Goal: Information Seeking & Learning: Compare options

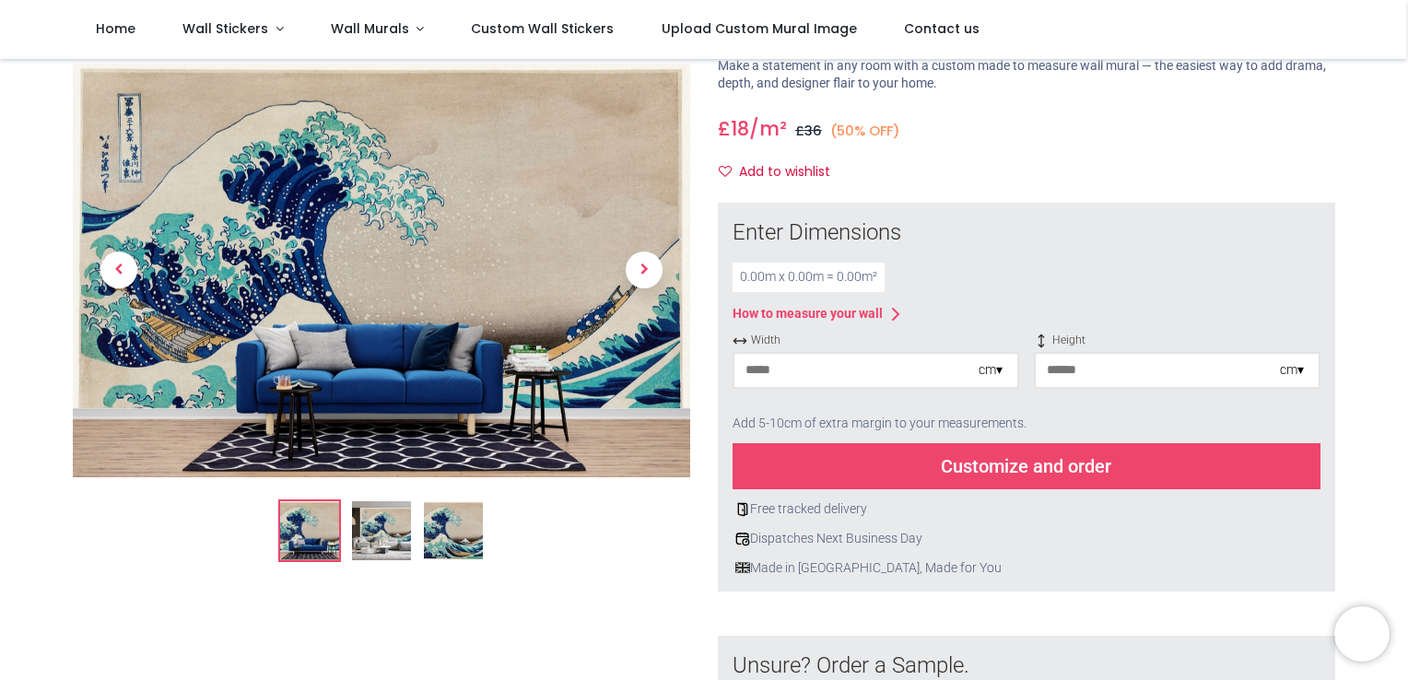
scroll to position [134, 0]
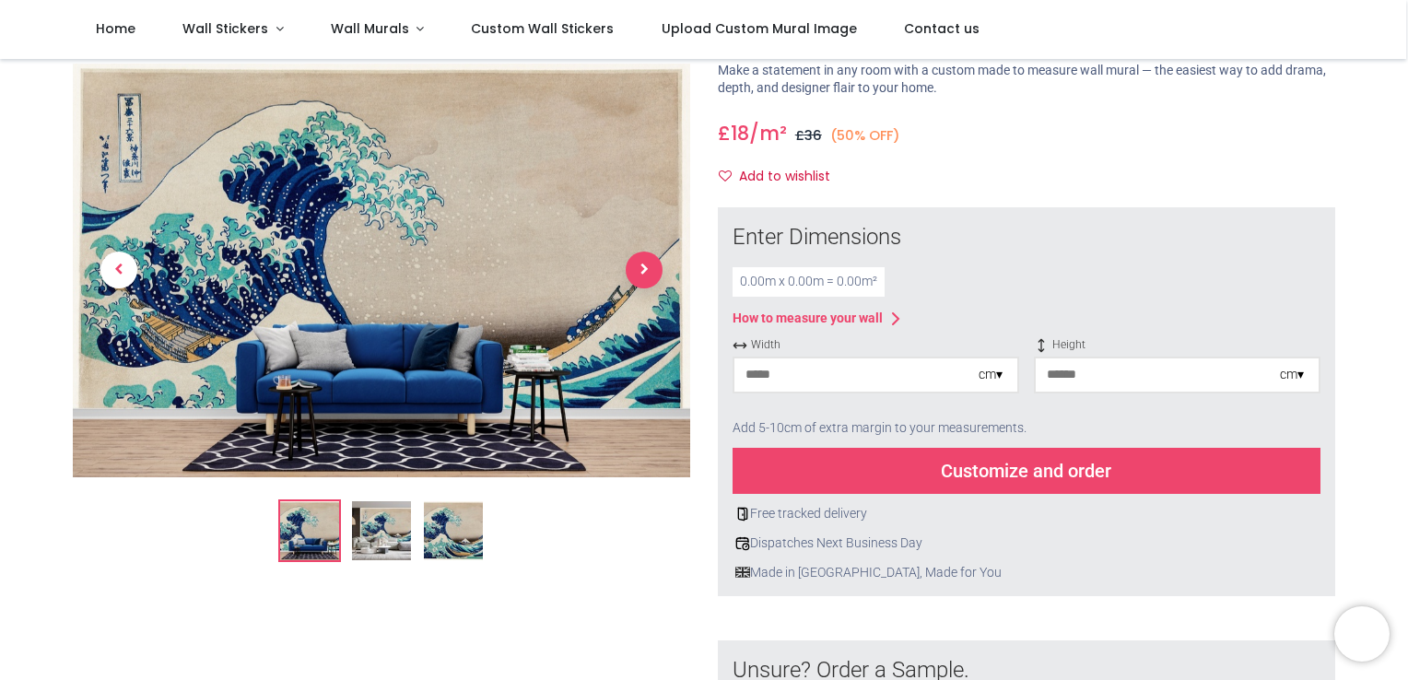
click at [646, 254] on span "Next" at bounding box center [644, 270] width 37 height 37
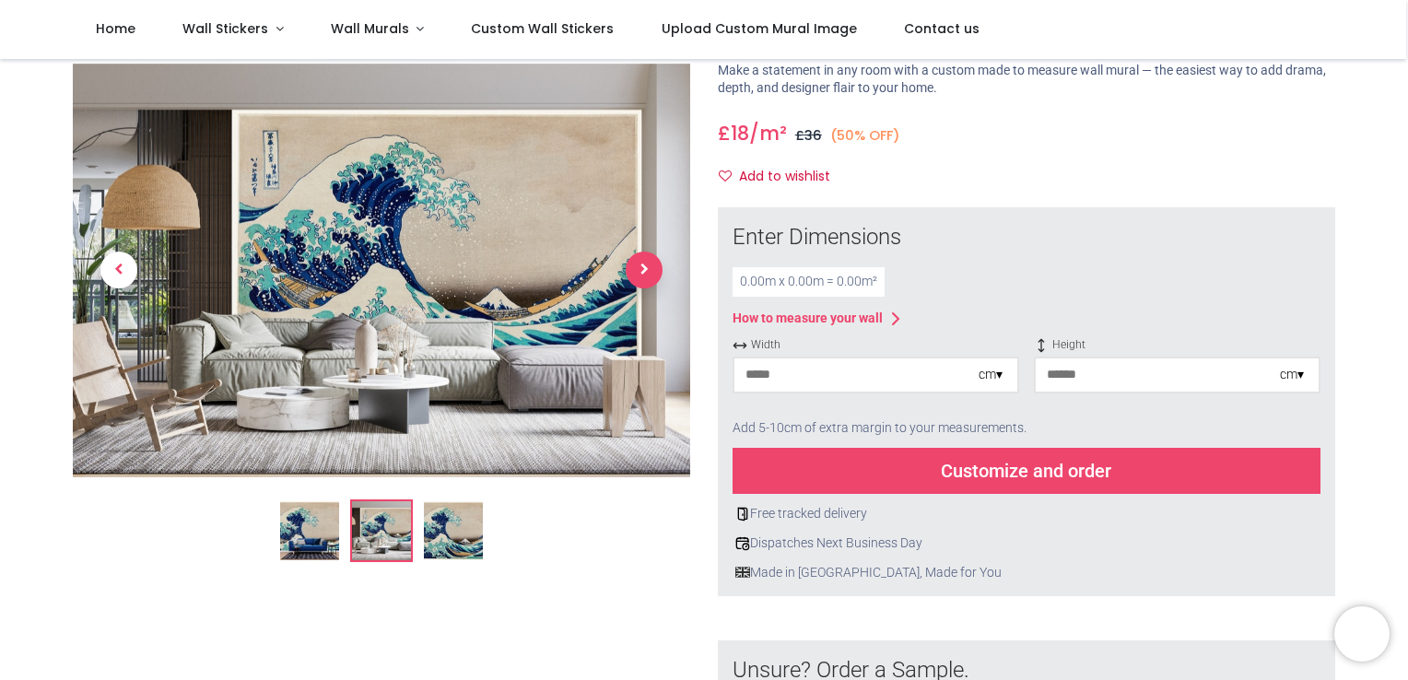
click at [646, 254] on span "Next" at bounding box center [644, 270] width 37 height 37
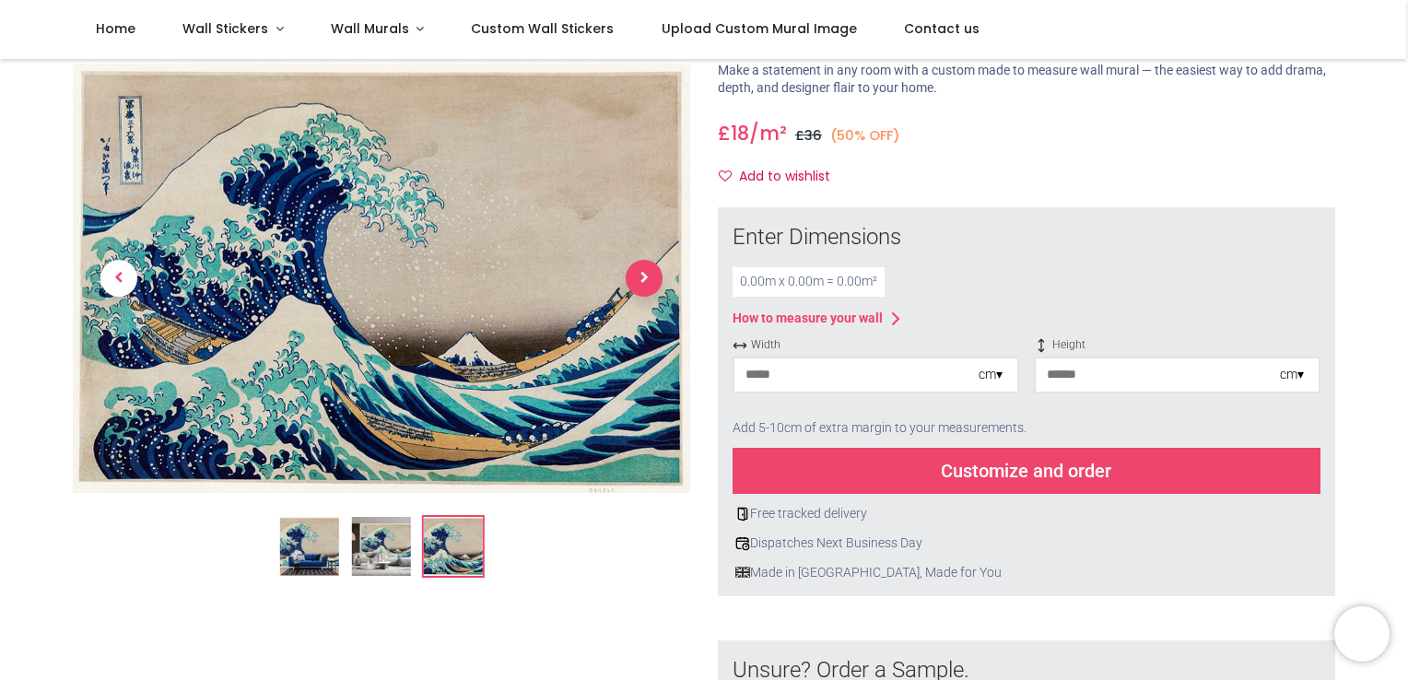
click at [646, 254] on link at bounding box center [644, 278] width 92 height 300
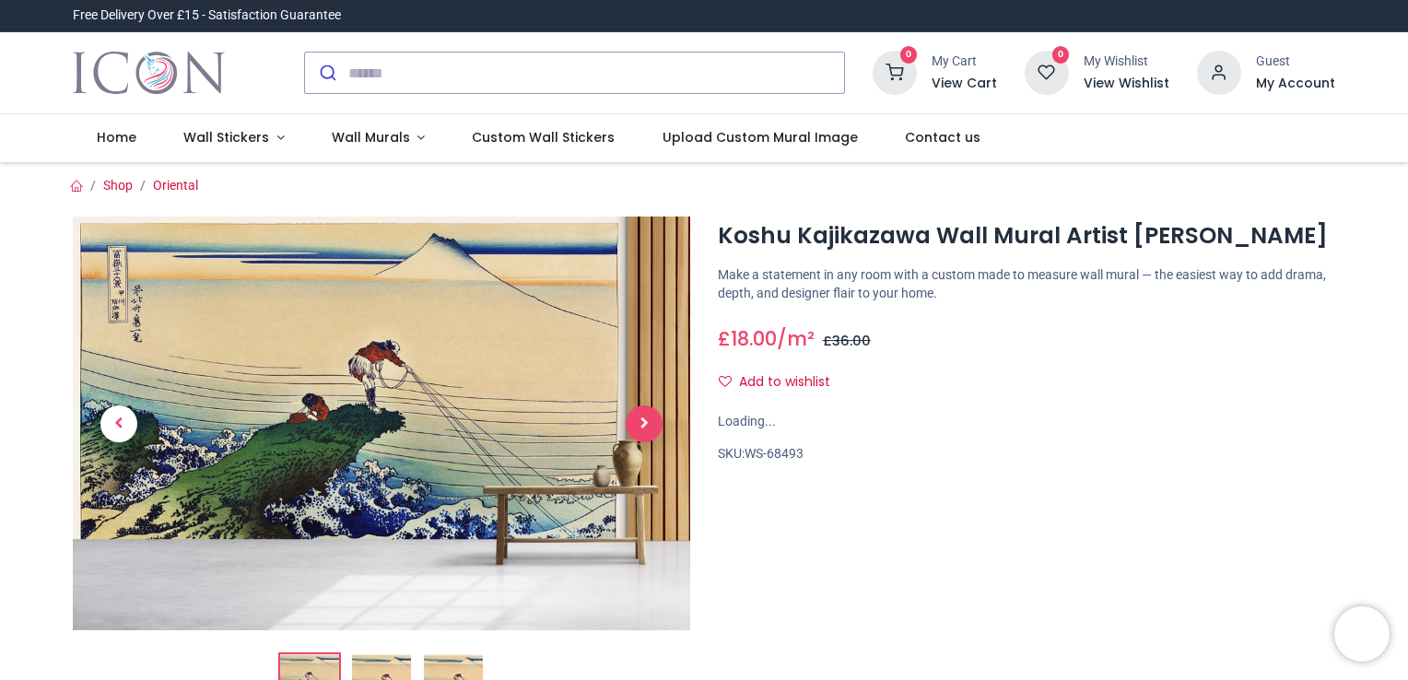
click at [643, 415] on span "Next" at bounding box center [644, 423] width 37 height 37
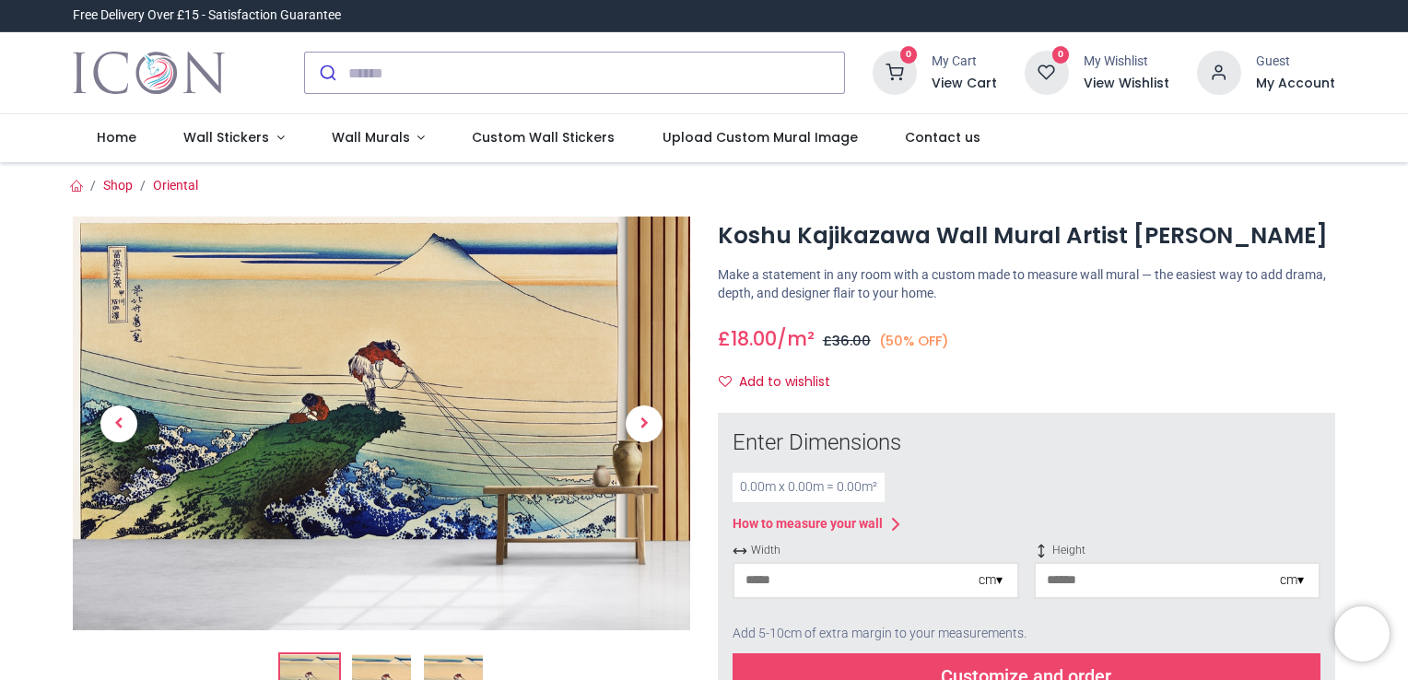
click at [643, 415] on span "Next" at bounding box center [644, 423] width 37 height 37
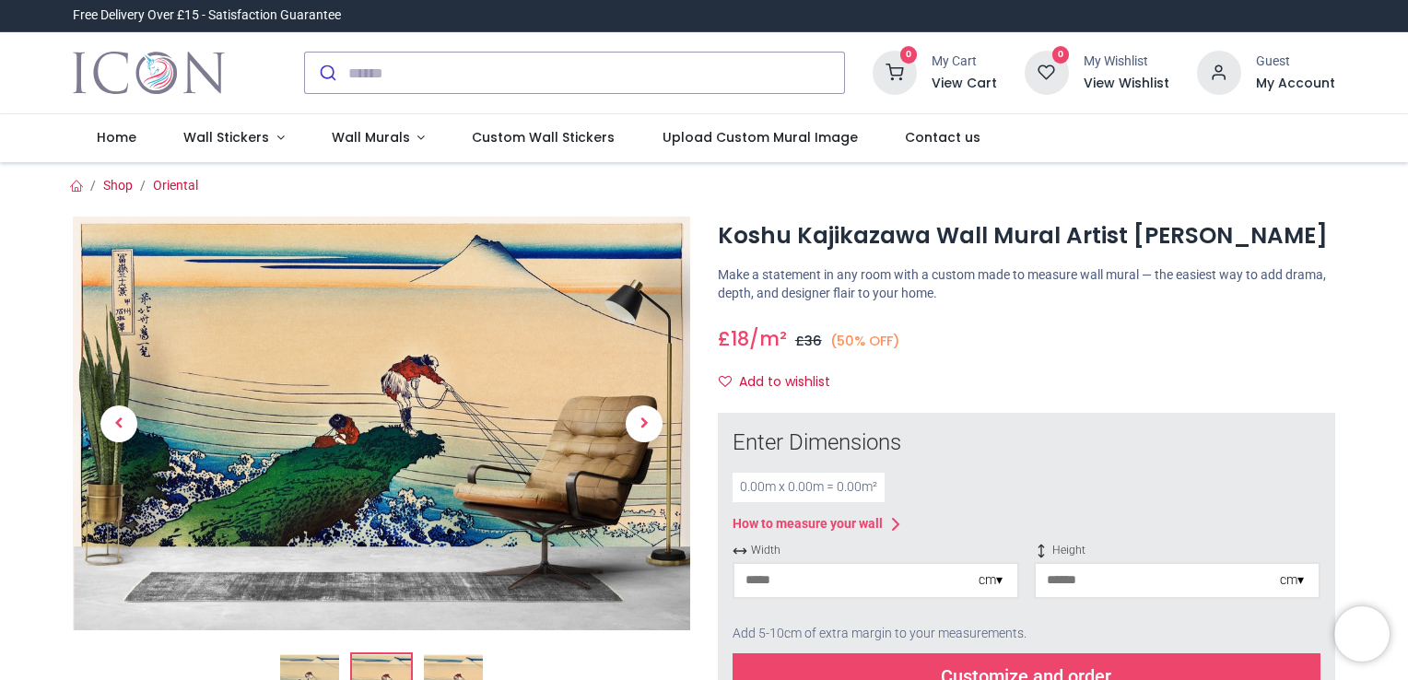
click at [643, 415] on span "Next" at bounding box center [644, 423] width 37 height 37
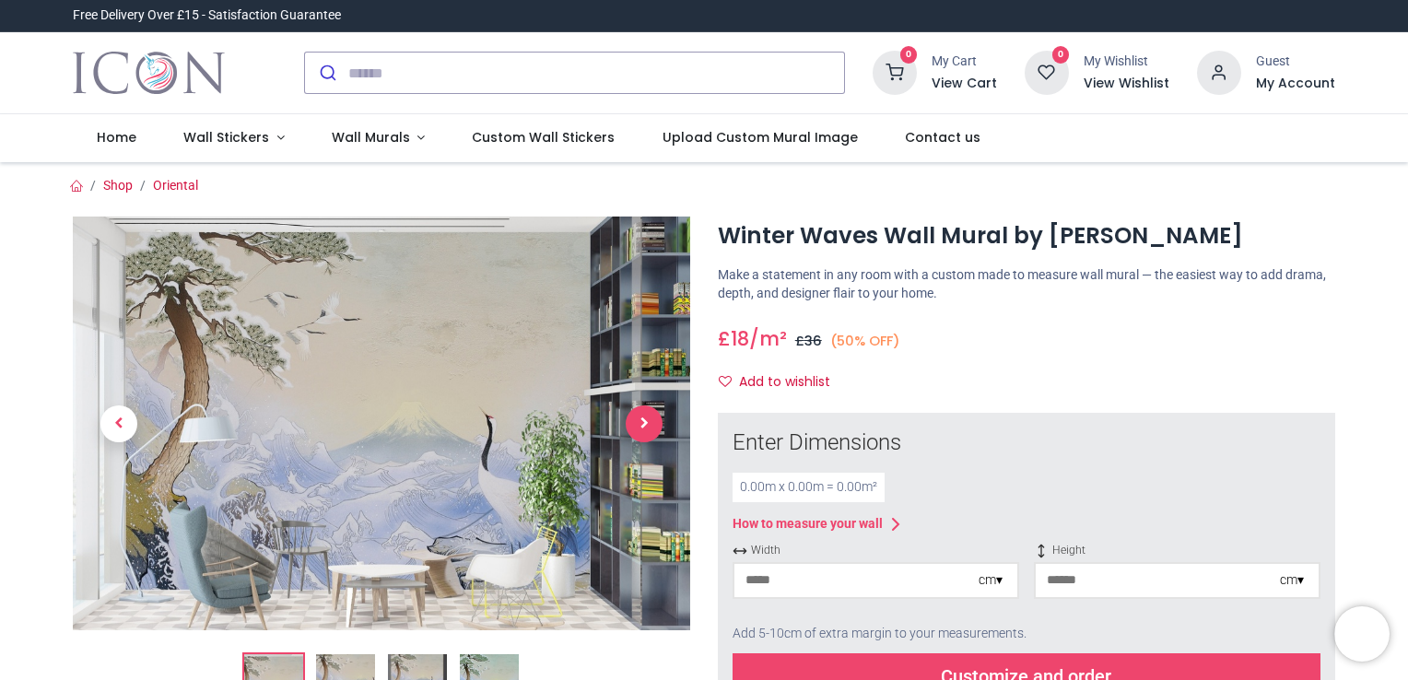
click at [645, 414] on span "Next" at bounding box center [644, 423] width 37 height 37
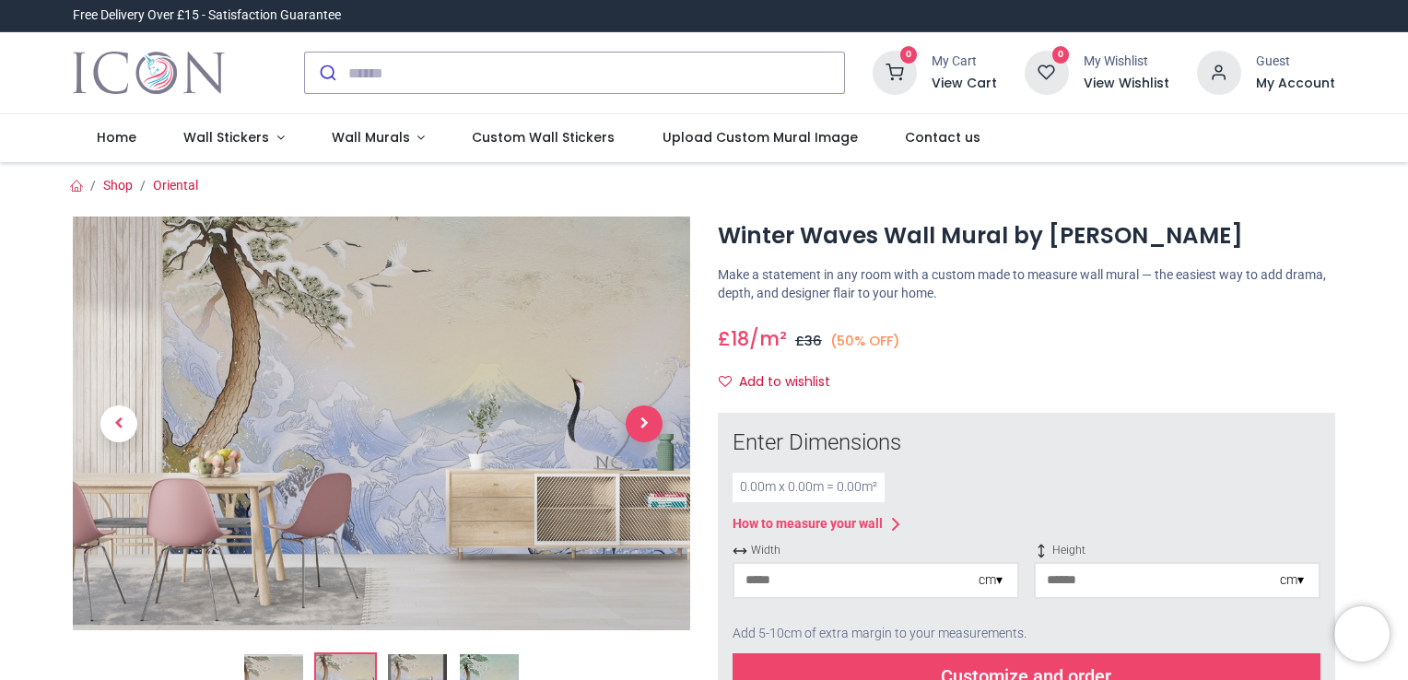
click at [645, 414] on span "Next" at bounding box center [644, 423] width 37 height 37
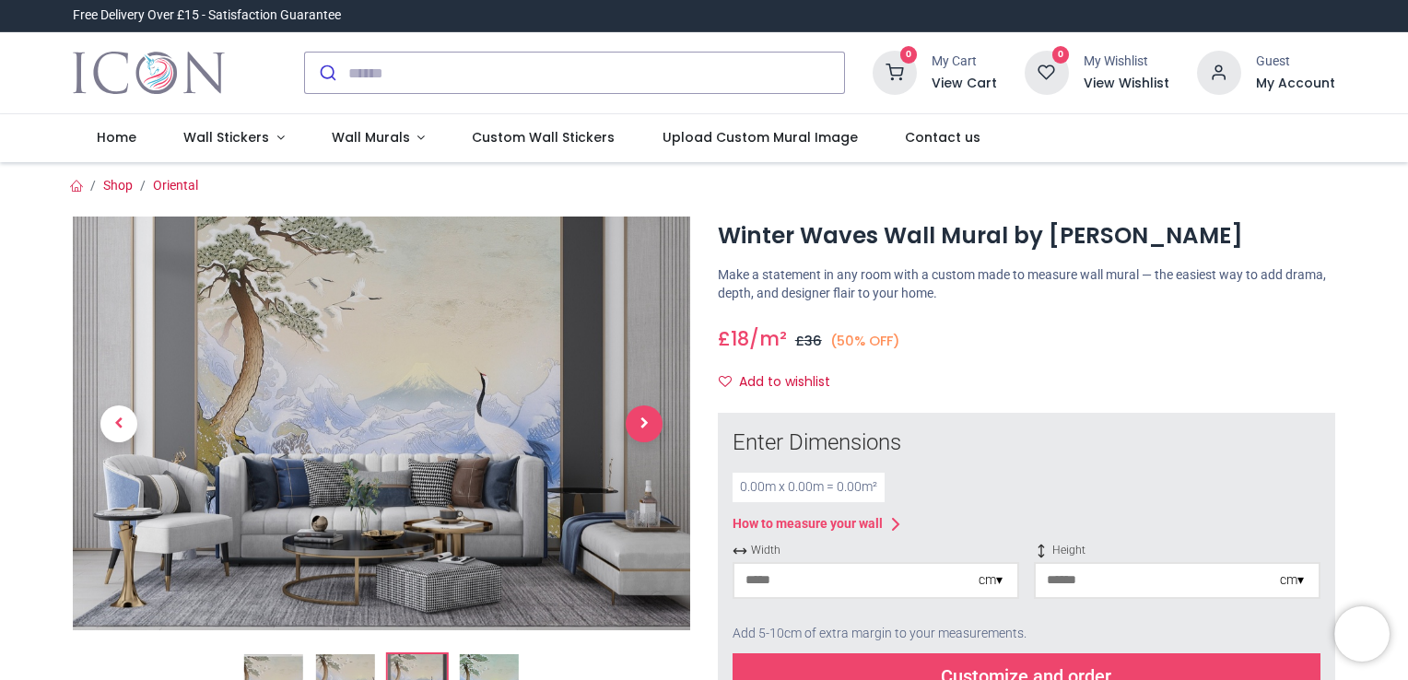
click at [645, 414] on span "Next" at bounding box center [644, 423] width 37 height 37
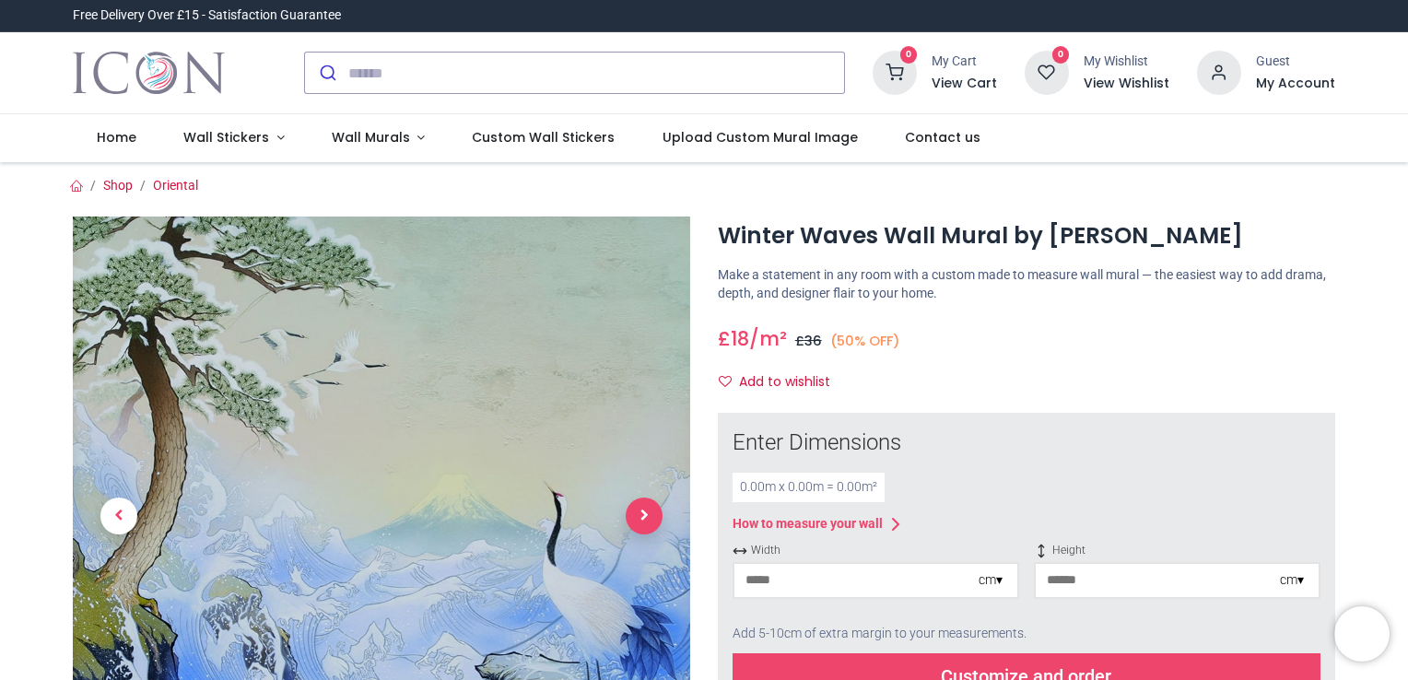
click at [645, 414] on link at bounding box center [644, 516] width 92 height 418
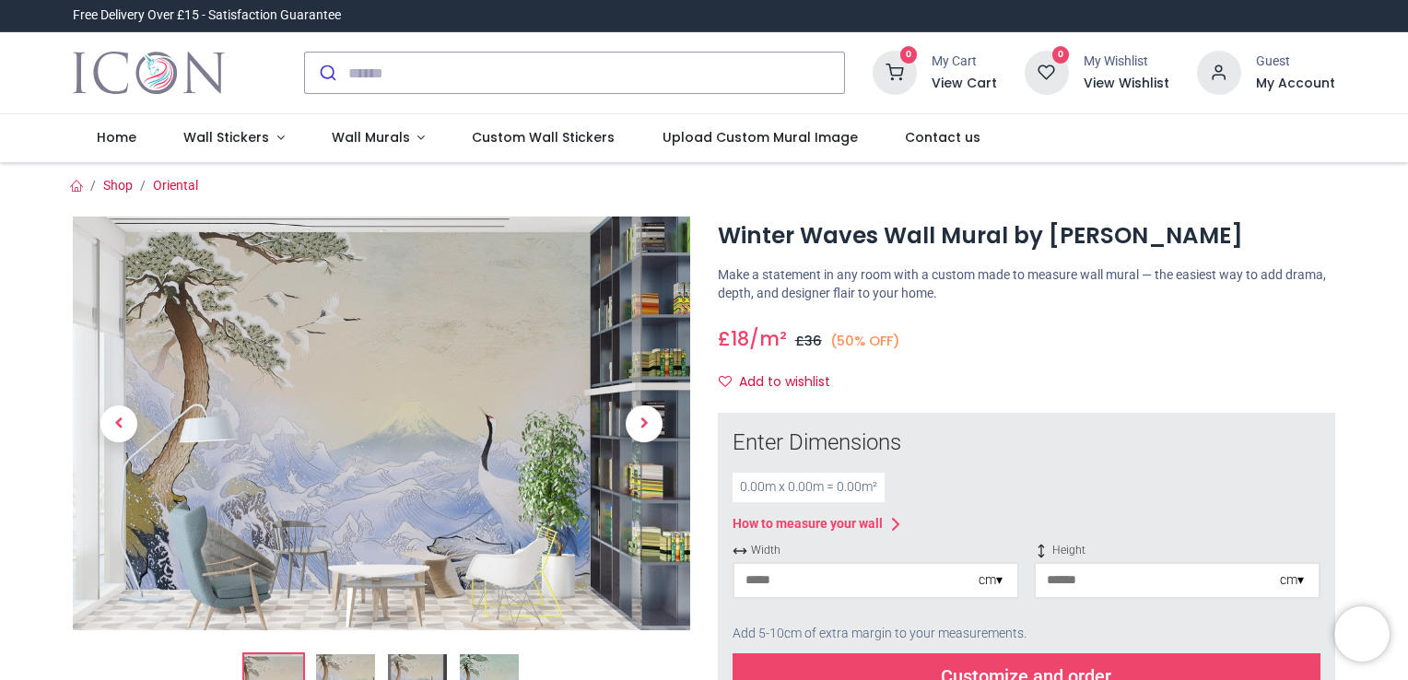
click at [454, 421] on img at bounding box center [381, 423] width 617 height 414
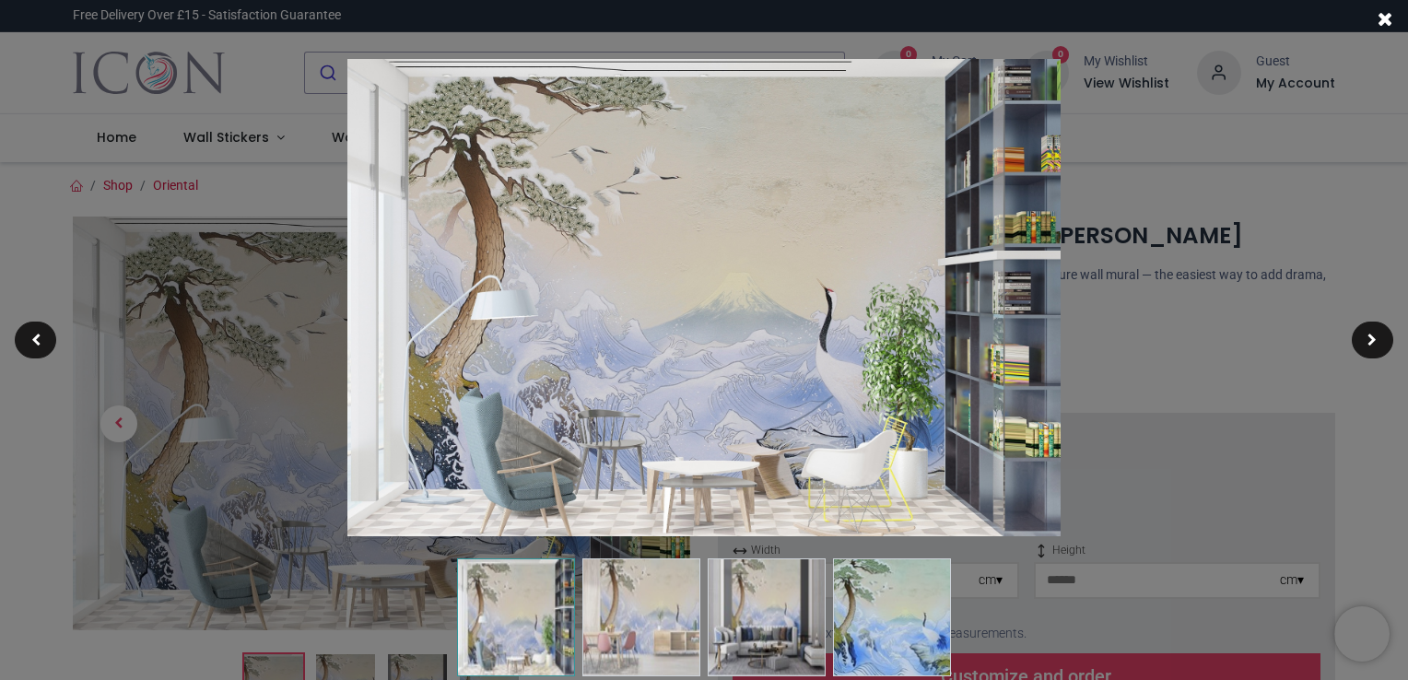
click at [918, 624] on img at bounding box center [892, 617] width 118 height 118
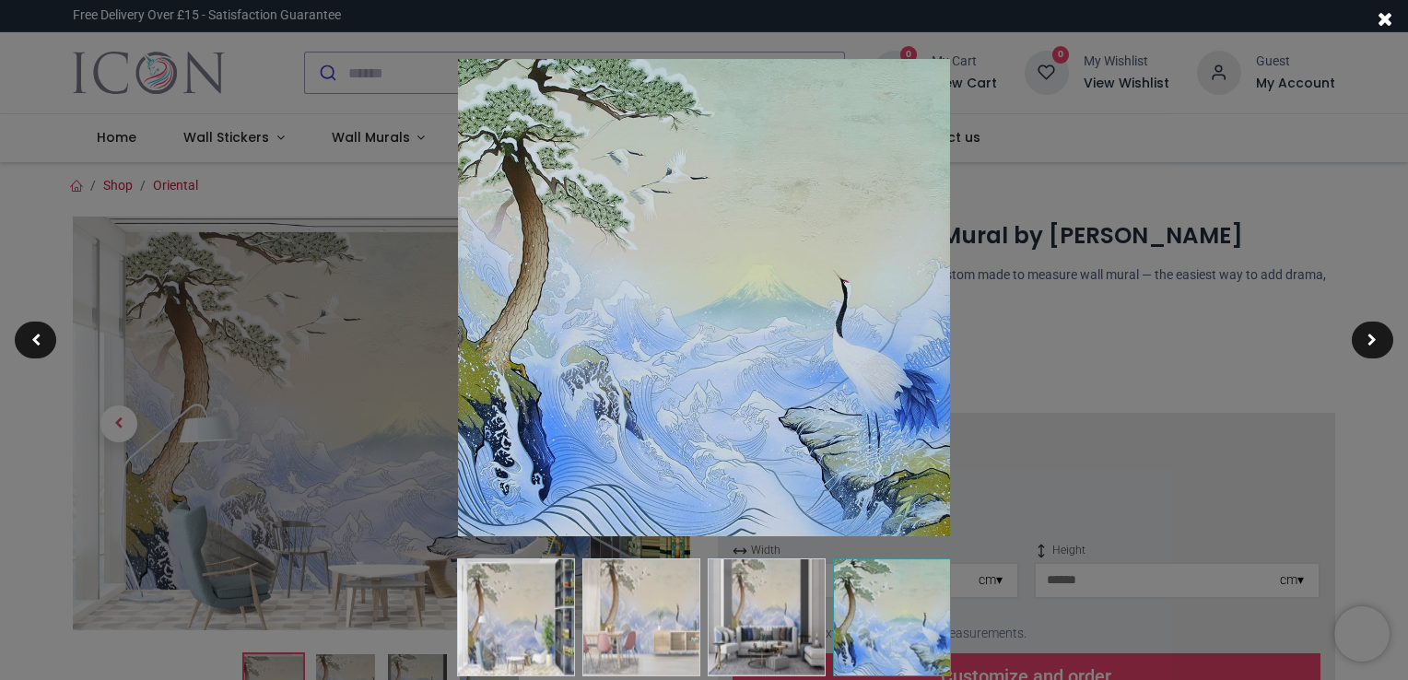
click at [789, 579] on img at bounding box center [767, 617] width 118 height 118
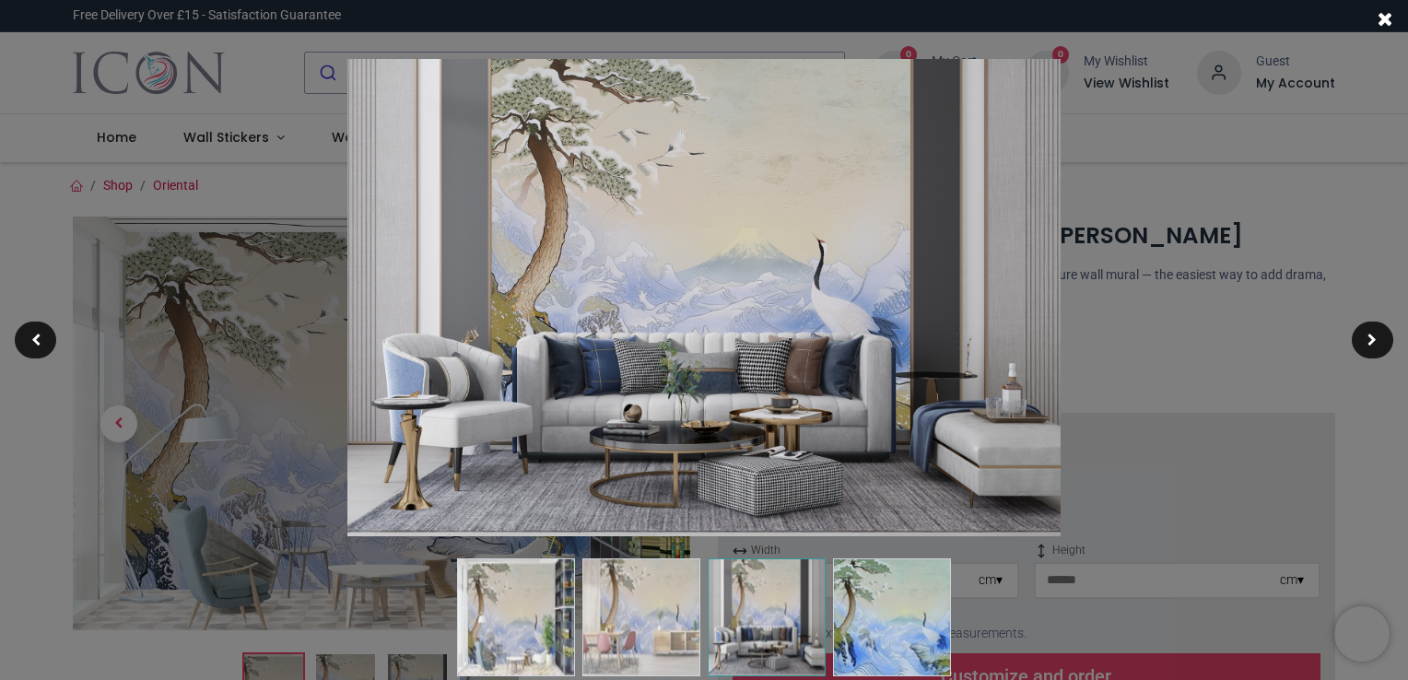
click at [649, 595] on img at bounding box center [641, 617] width 118 height 118
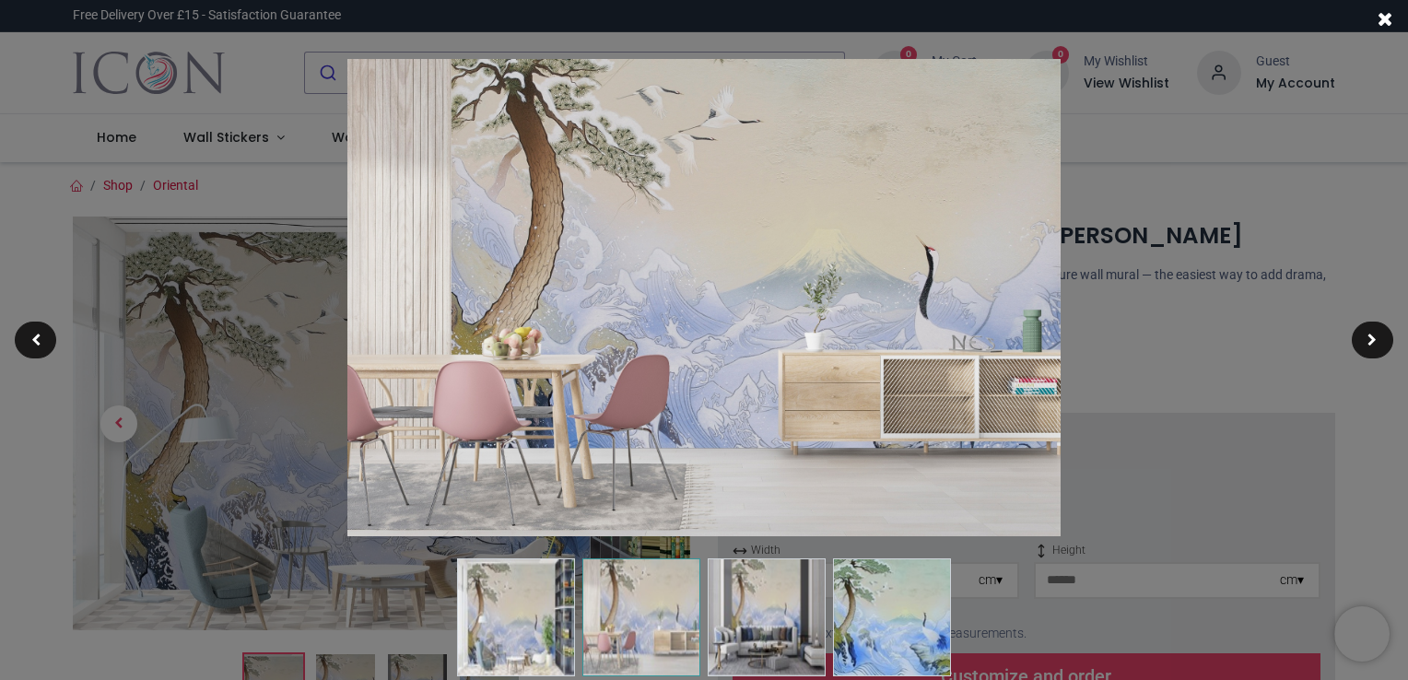
click at [534, 599] on img at bounding box center [516, 617] width 118 height 118
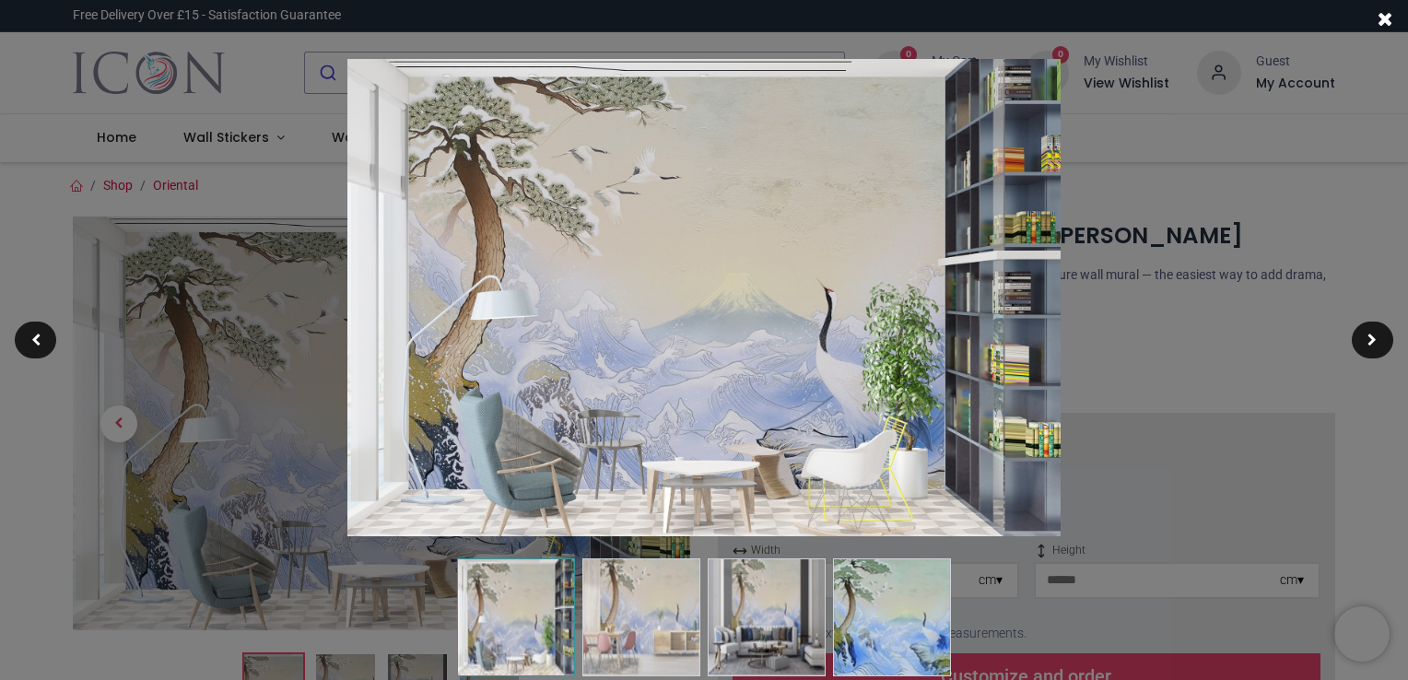
click at [813, 322] on img at bounding box center [703, 297] width 712 height 477
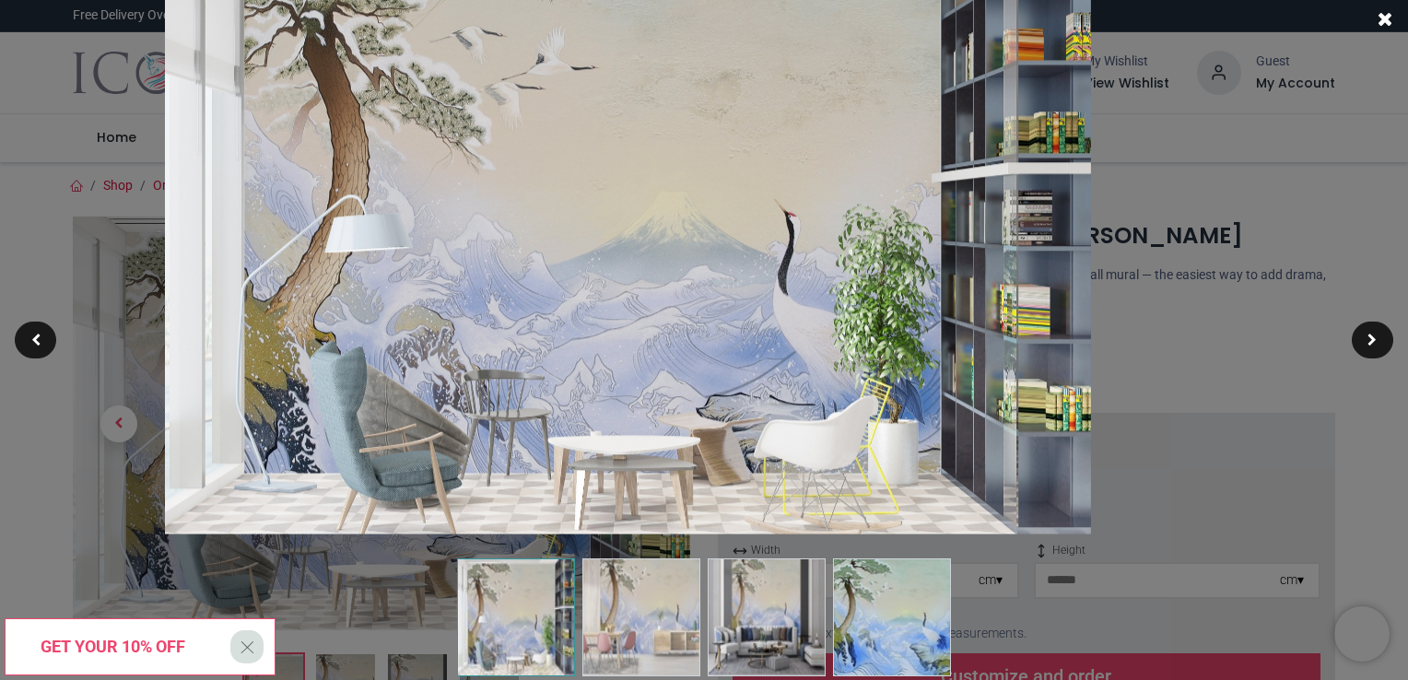
click at [739, 250] on img at bounding box center [628, 223] width 926 height 620
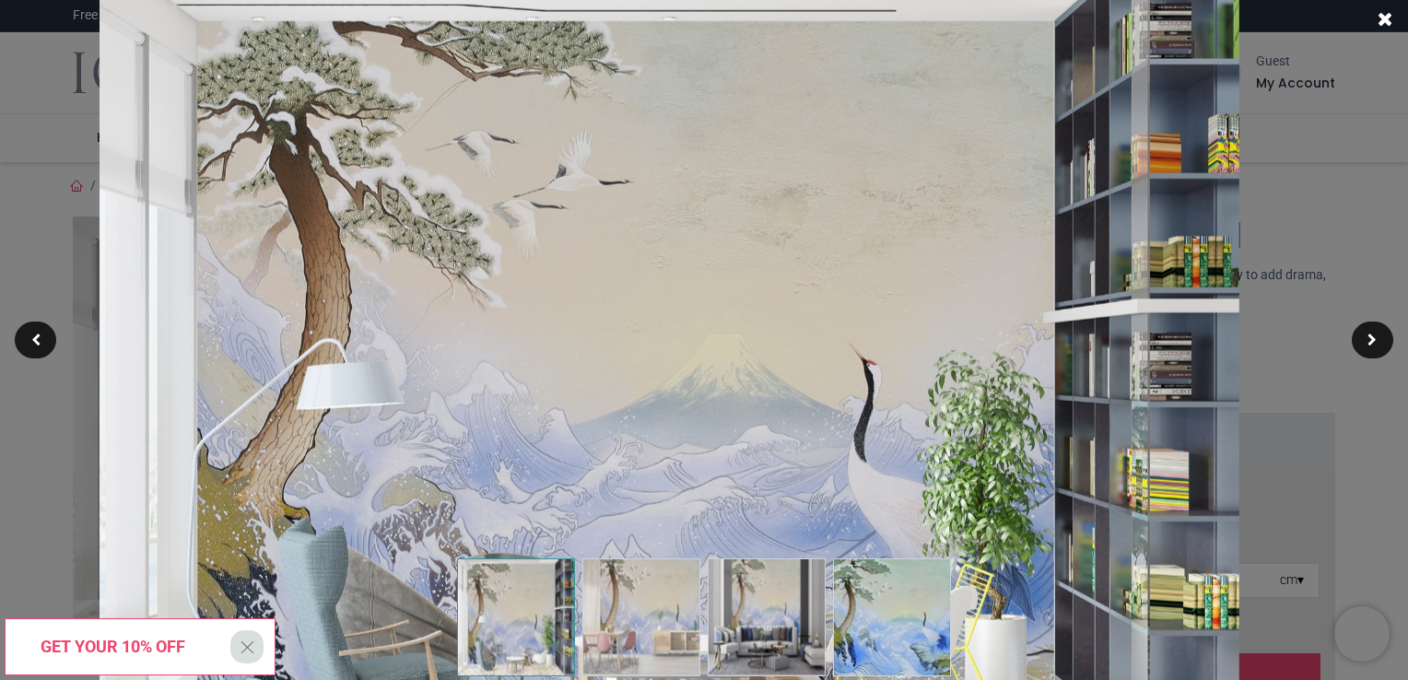
drag, startPoint x: 894, startPoint y: 246, endPoint x: 941, endPoint y: 401, distance: 161.7
click at [941, 401] on img at bounding box center [669, 375] width 1140 height 764
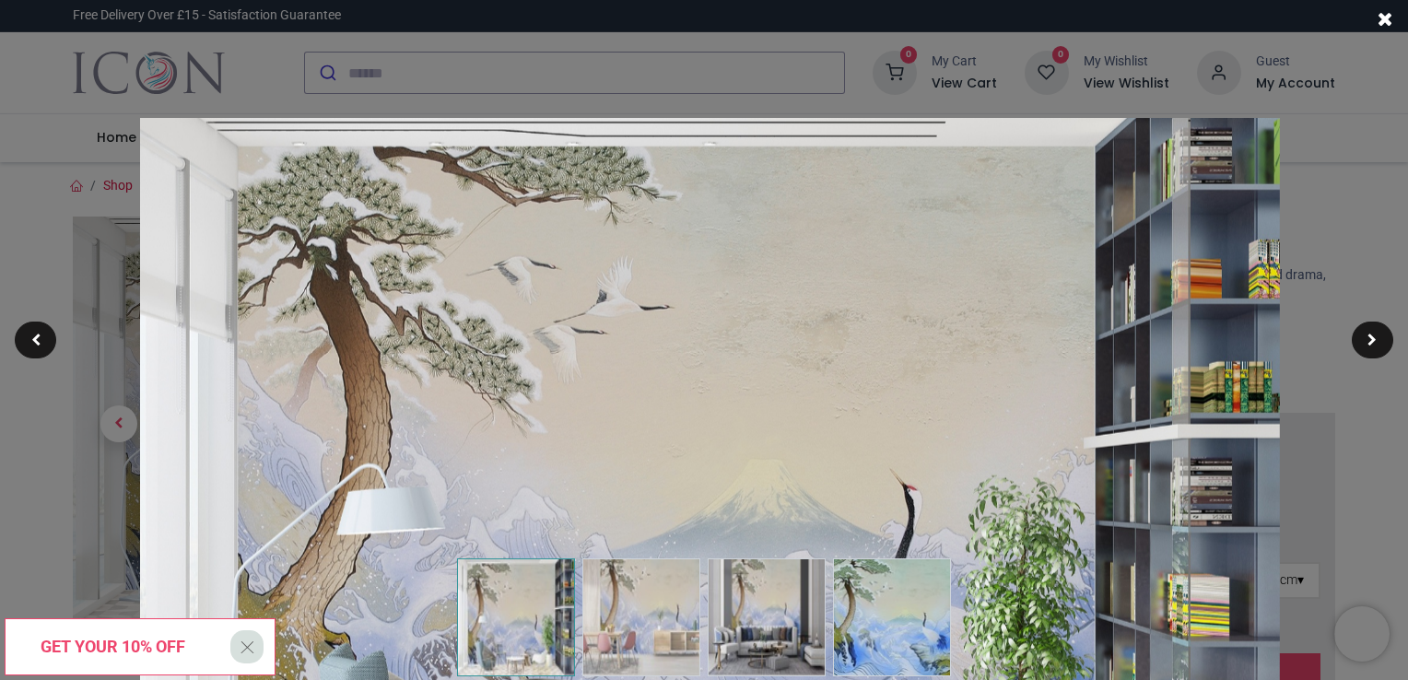
drag, startPoint x: 887, startPoint y: 239, endPoint x: 928, endPoint y: 368, distance: 135.2
click at [928, 368] on img at bounding box center [710, 500] width 1140 height 764
